Goal: Communication & Community: Connect with others

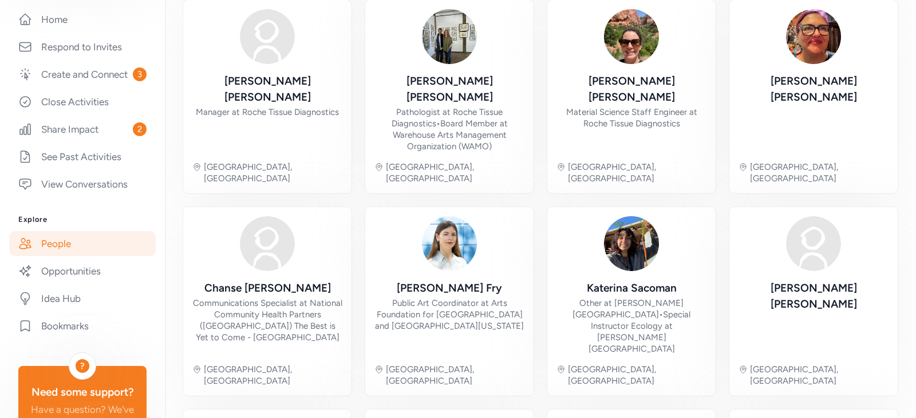
scroll to position [440, 0]
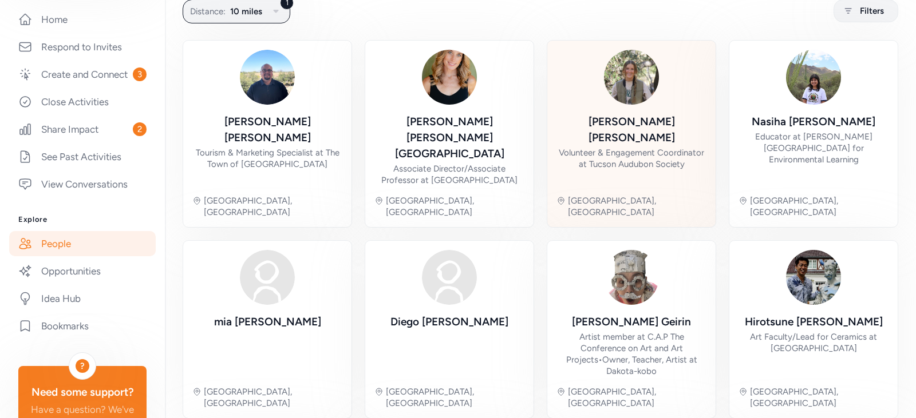
scroll to position [405, 0]
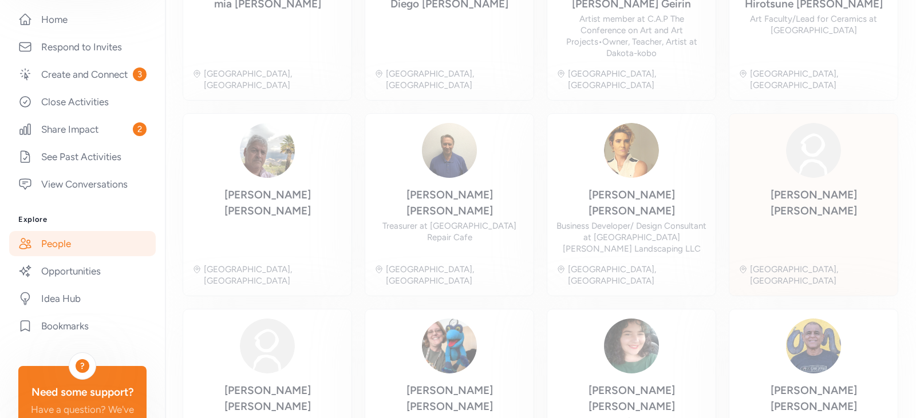
scroll to position [87, 0]
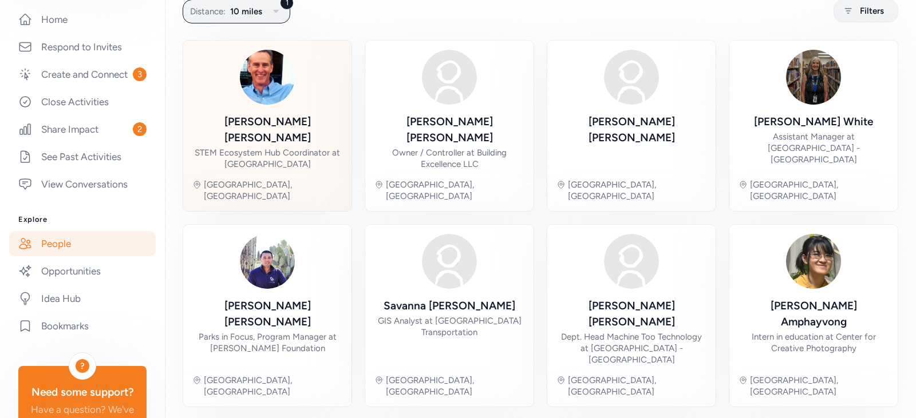
click at [282, 127] on div "[PERSON_NAME]" at bounding box center [267, 130] width 150 height 32
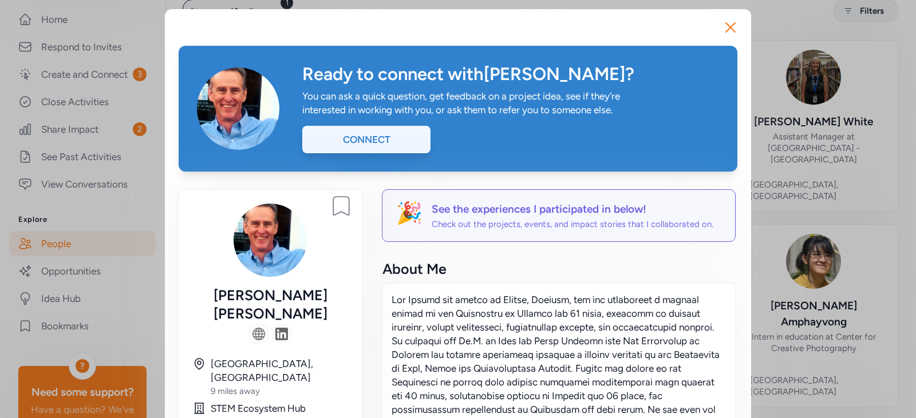
click at [376, 143] on div "Connect" at bounding box center [366, 139] width 128 height 27
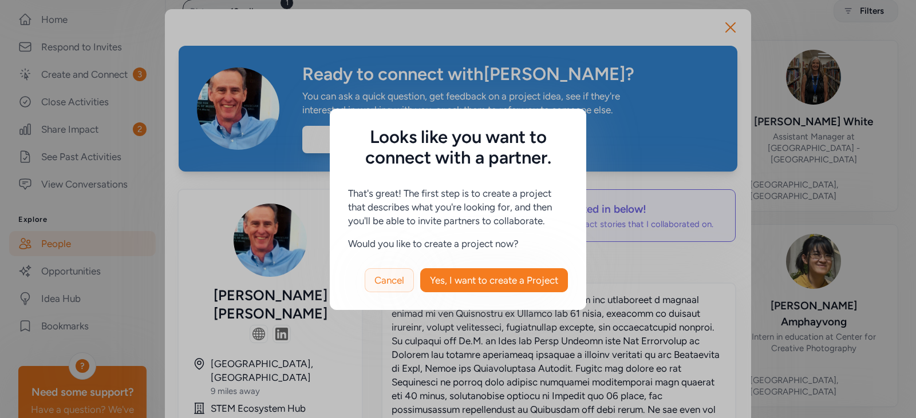
click at [381, 282] on span "Cancel" at bounding box center [389, 281] width 30 height 14
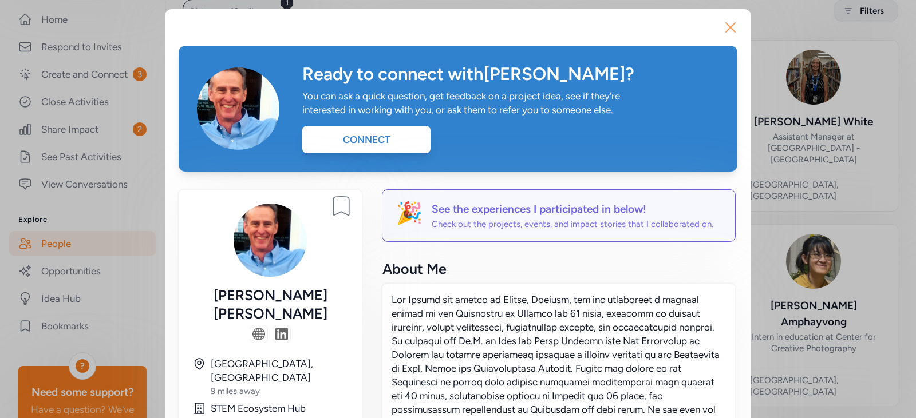
click at [724, 26] on icon "button" at bounding box center [730, 27] width 18 height 18
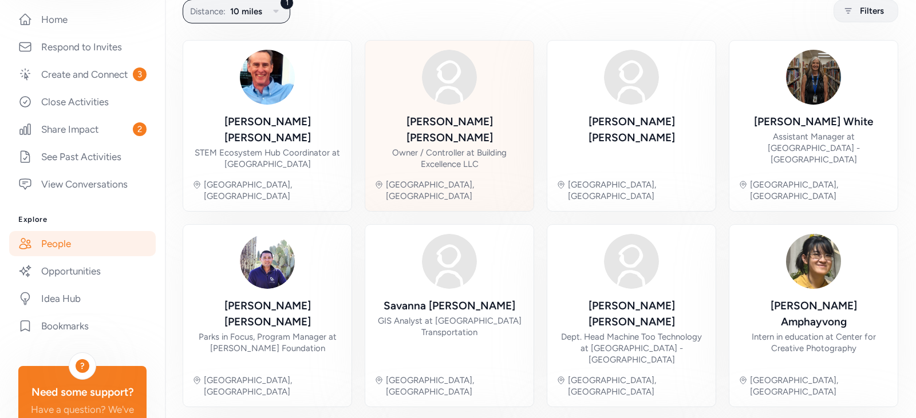
scroll to position [316, 0]
